Goal: Task Accomplishment & Management: Complete application form

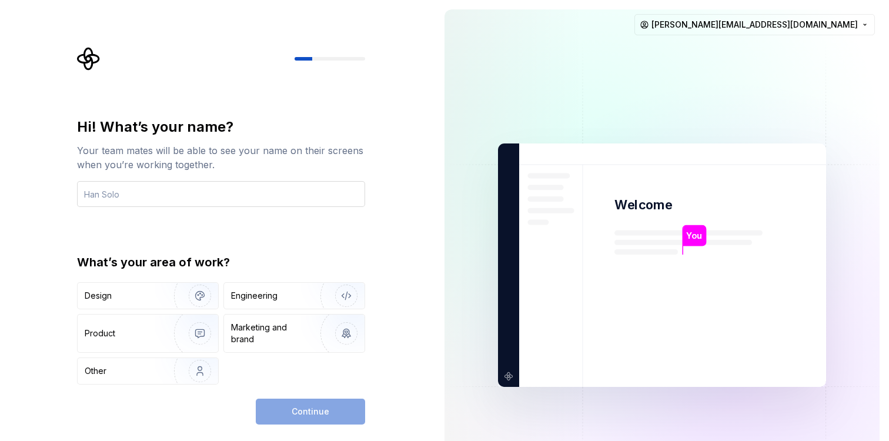
click at [291, 190] on input "text" at bounding box center [221, 194] width 288 height 26
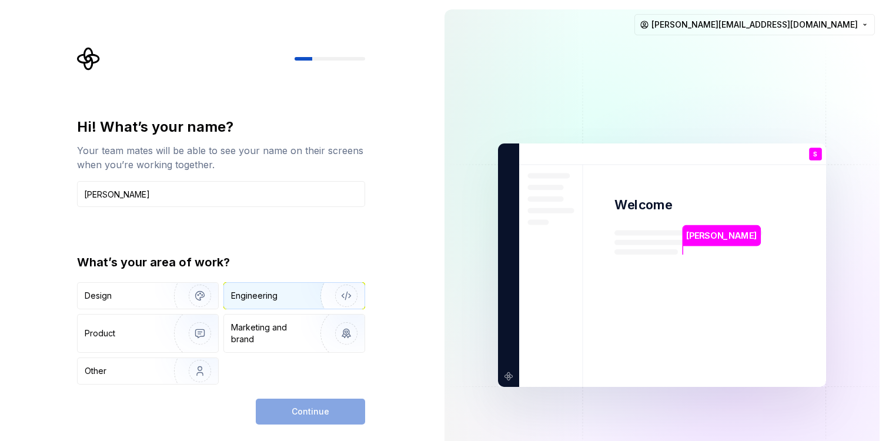
type input "Sharoon"
click at [294, 292] on div "Engineering" at bounding box center [277, 296] width 93 height 12
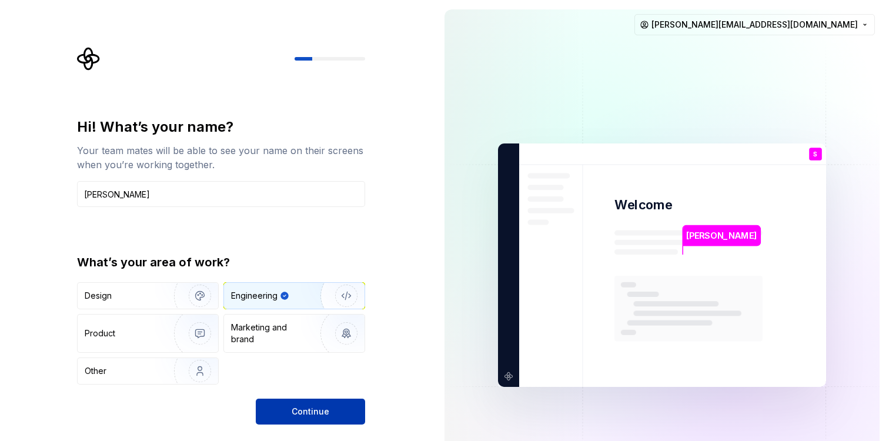
click at [310, 414] on span "Continue" at bounding box center [311, 412] width 38 height 12
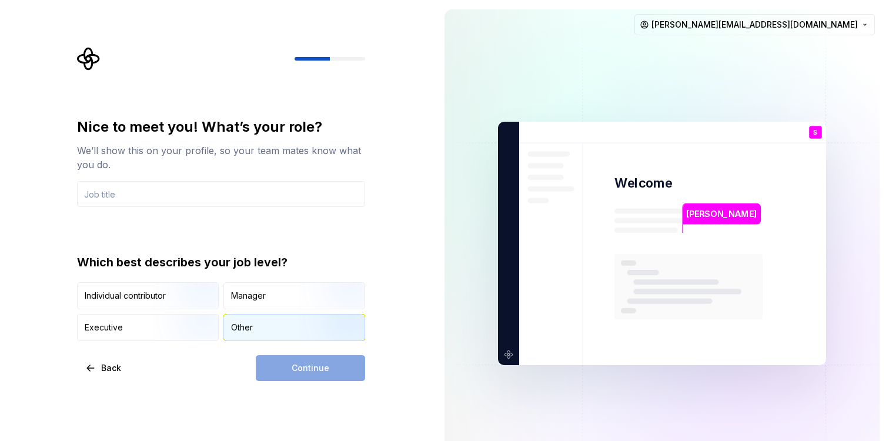
click at [257, 332] on div "Other" at bounding box center [294, 327] width 140 height 26
click at [307, 369] on div "Continue" at bounding box center [310, 368] width 109 height 26
click at [190, 190] on input "text" at bounding box center [221, 194] width 288 height 26
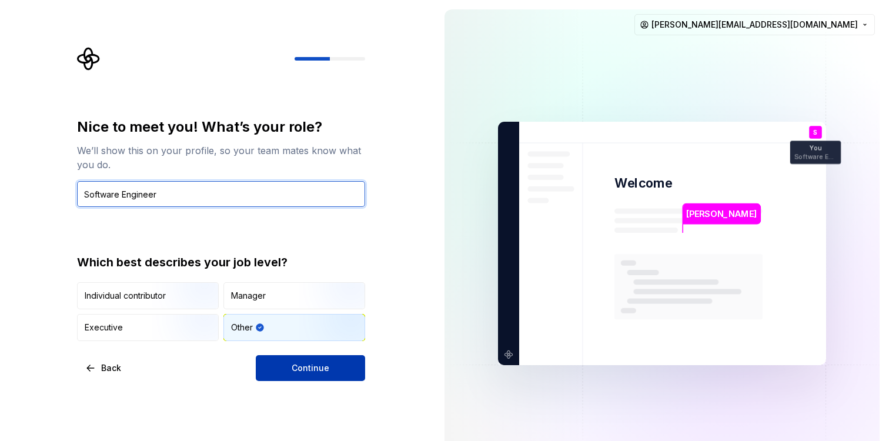
type input "Software Engineer"
click at [332, 366] on button "Continue" at bounding box center [310, 368] width 109 height 26
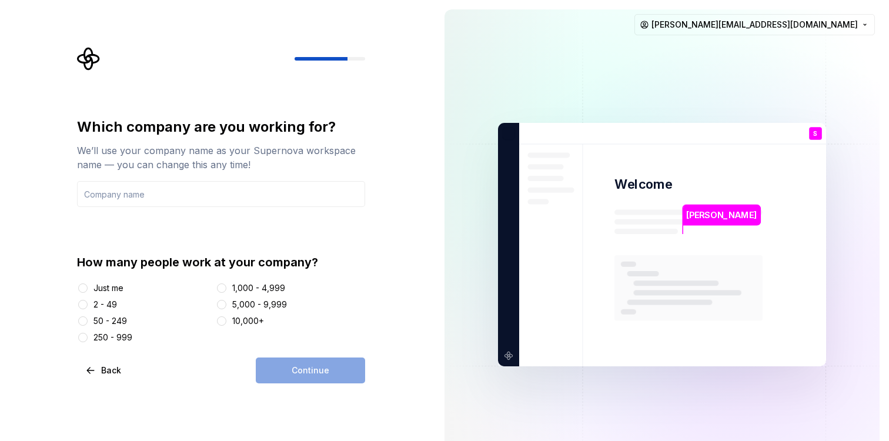
click at [115, 291] on div "Just me" at bounding box center [108, 288] width 30 height 12
click at [88, 291] on button "Just me" at bounding box center [82, 287] width 9 height 9
click at [324, 360] on div "Continue" at bounding box center [310, 370] width 109 height 26
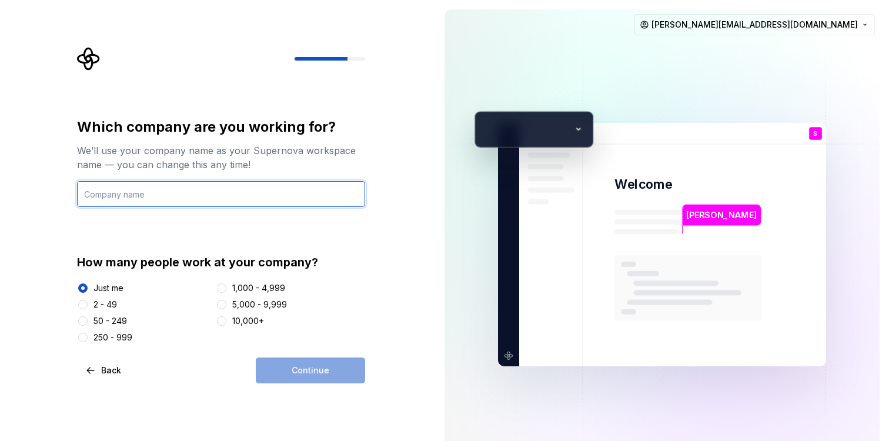
click at [237, 196] on input "text" at bounding box center [221, 194] width 288 height 26
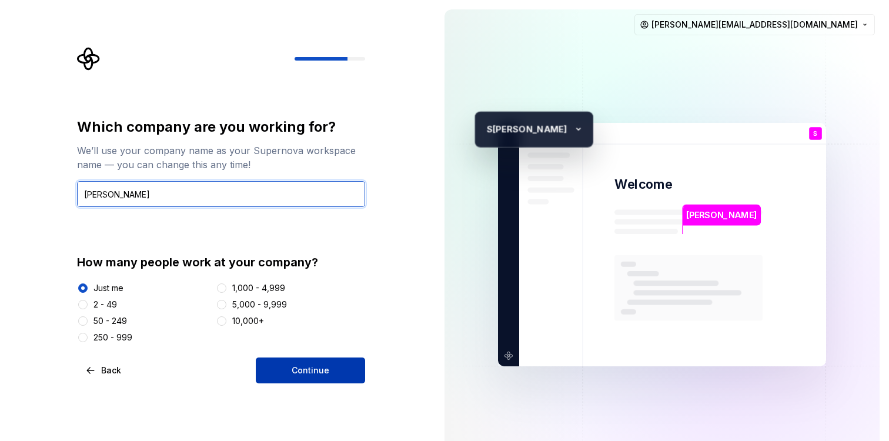
type input "Sharoon Ilyas"
click at [323, 372] on span "Continue" at bounding box center [311, 370] width 38 height 12
